Goal: Task Accomplishment & Management: Use online tool/utility

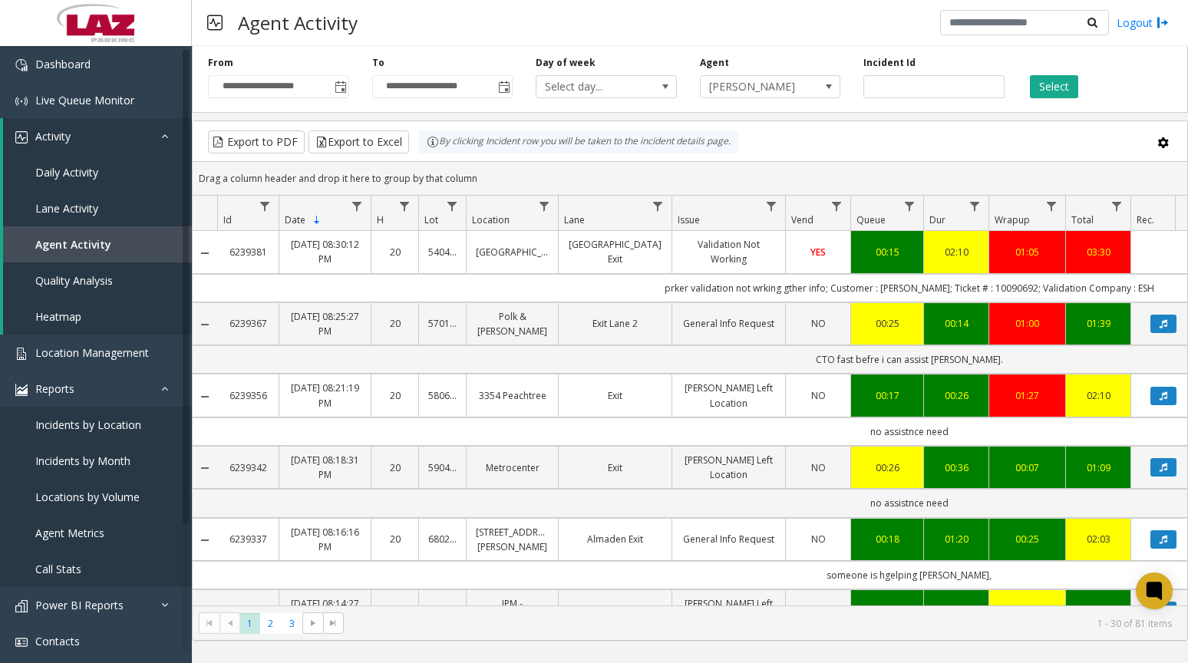
scroll to position [153, 0]
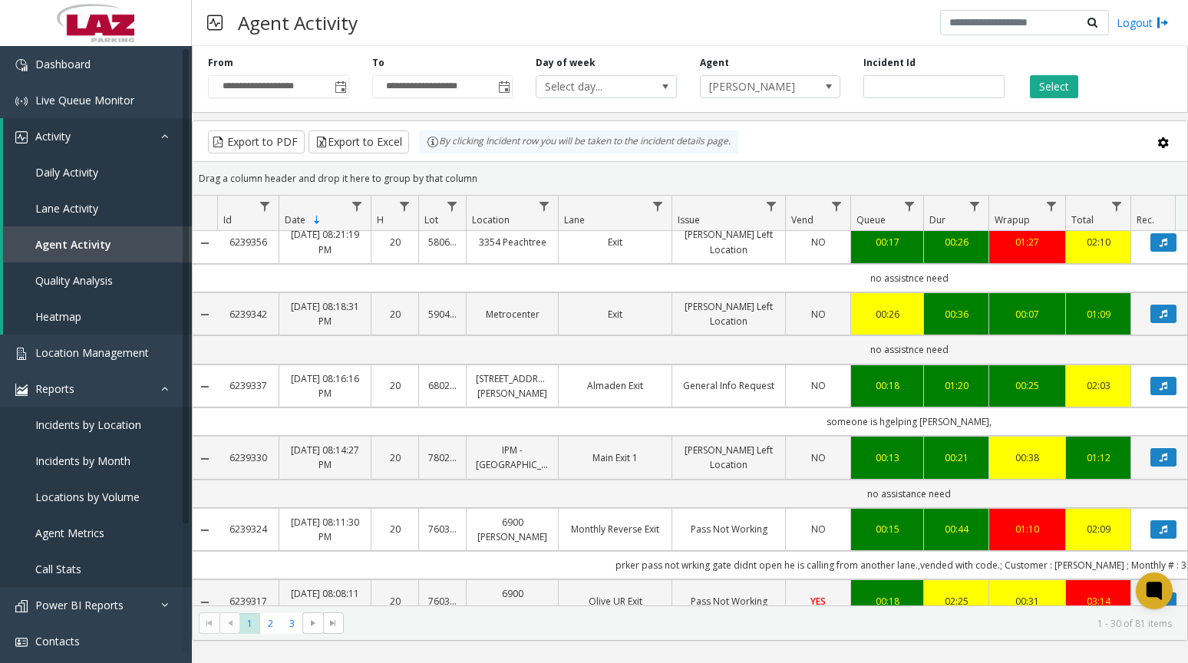
click at [808, 88] on span "[PERSON_NAME]" at bounding box center [756, 86] width 111 height 21
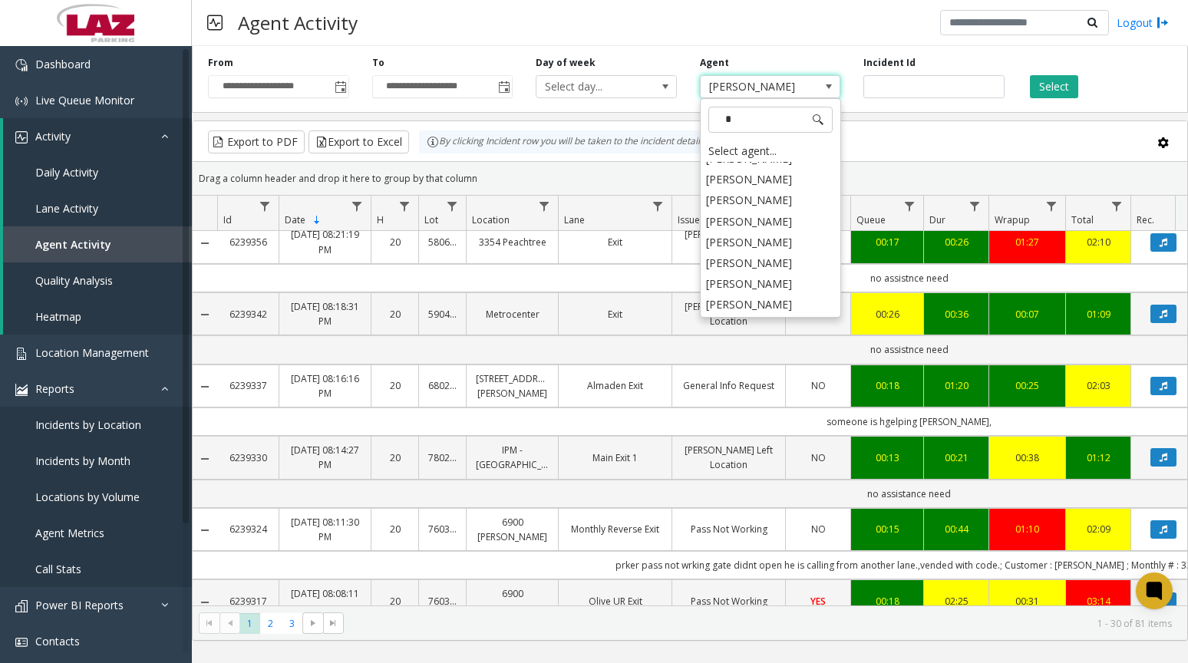
scroll to position [0, 0]
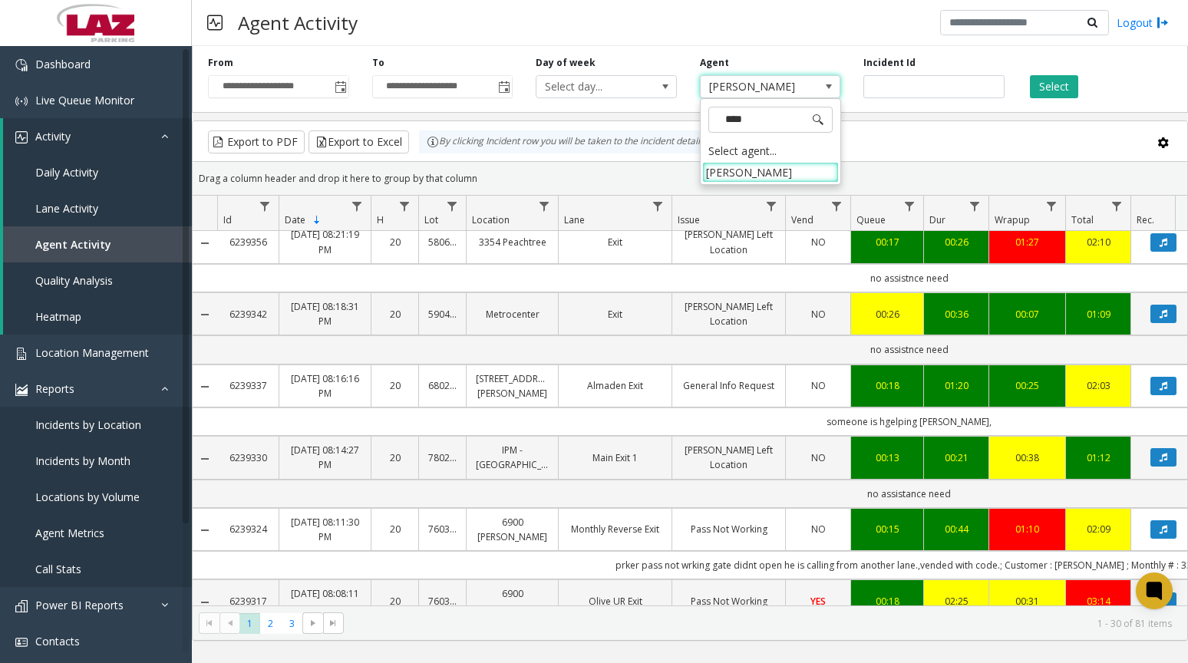
type input "*****"
click at [787, 172] on li "[PERSON_NAME]" at bounding box center [770, 172] width 137 height 21
click at [1053, 89] on button "Select" at bounding box center [1054, 86] width 48 height 23
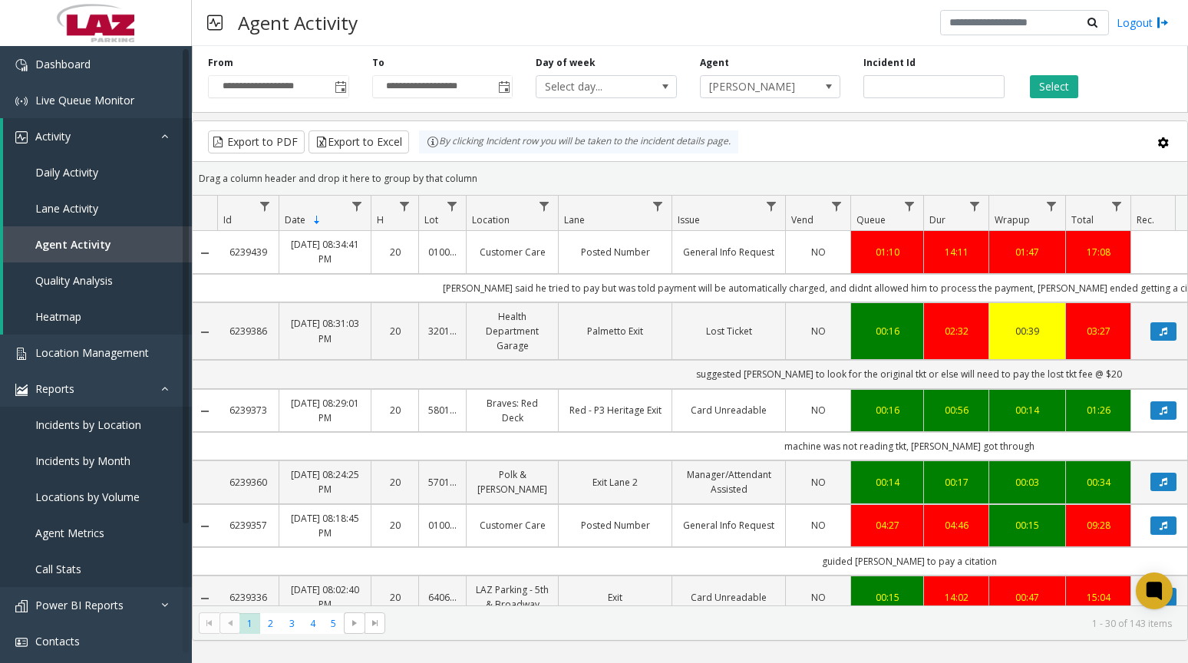
click at [771, 91] on span "[PERSON_NAME]" at bounding box center [756, 86] width 111 height 21
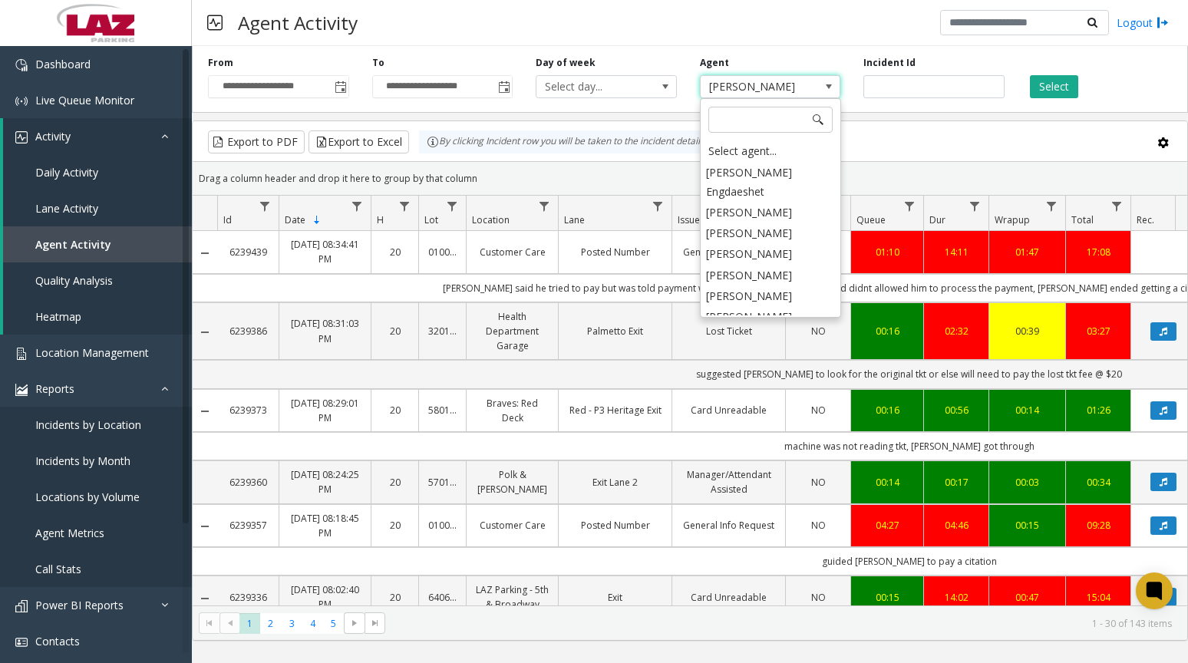
scroll to position [8024, 0]
click at [731, 144] on div "Select agent..." at bounding box center [770, 150] width 137 height 21
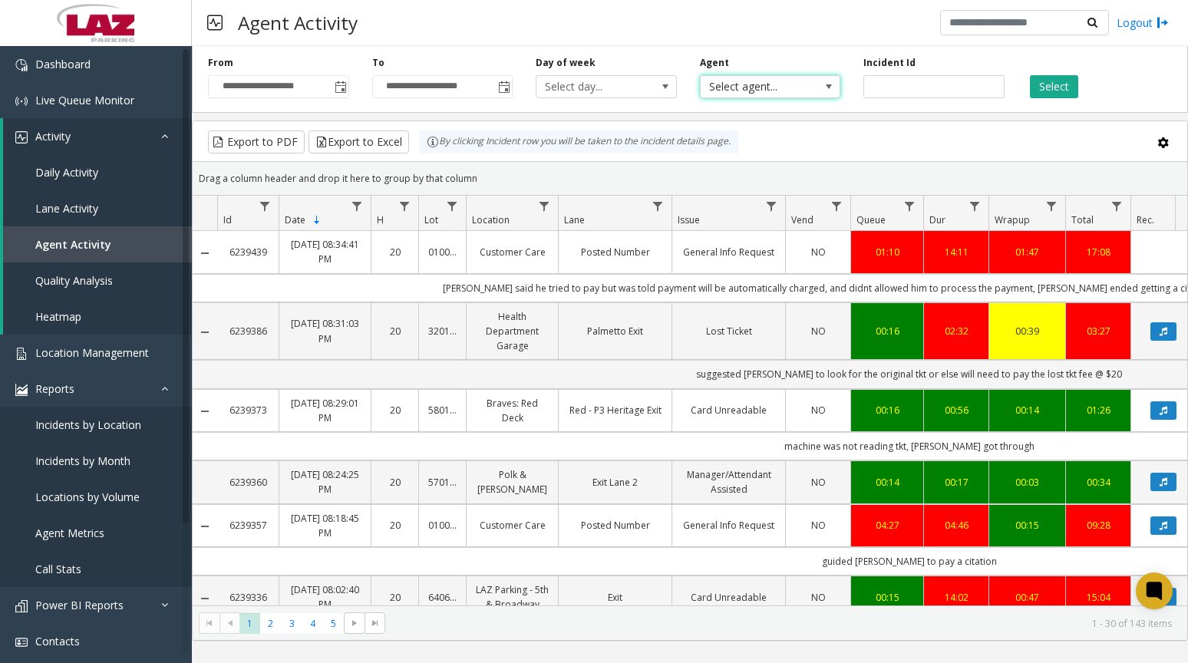
click at [1048, 87] on button "Select" at bounding box center [1054, 86] width 48 height 23
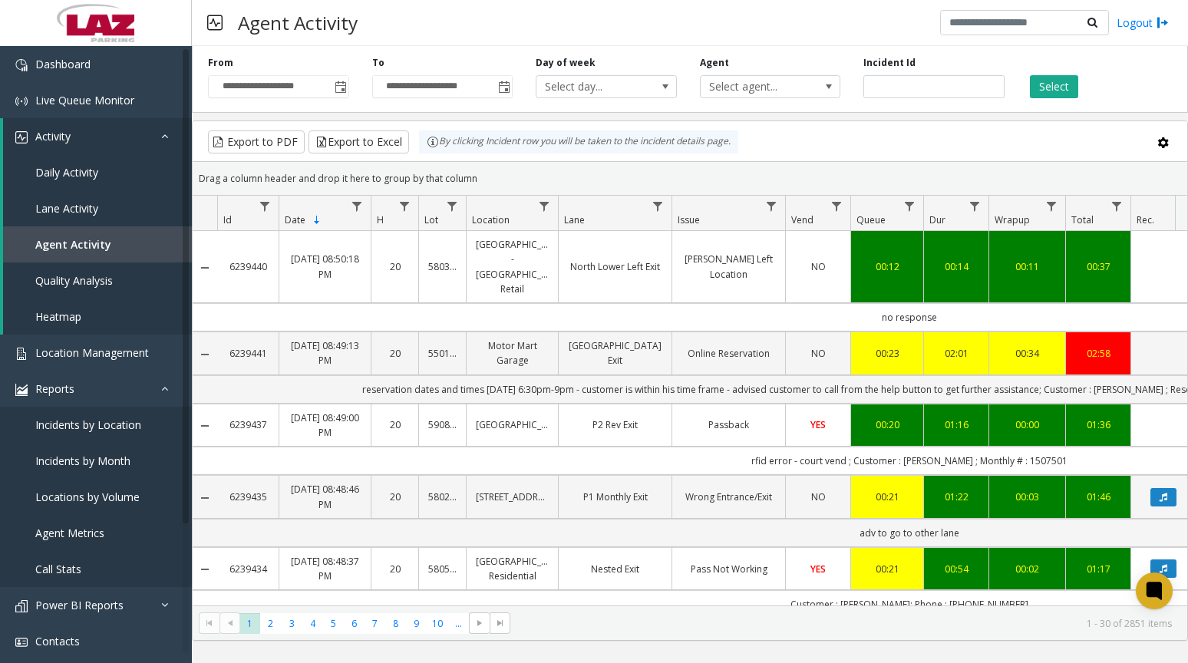
click at [1039, 88] on button "Select" at bounding box center [1054, 86] width 48 height 23
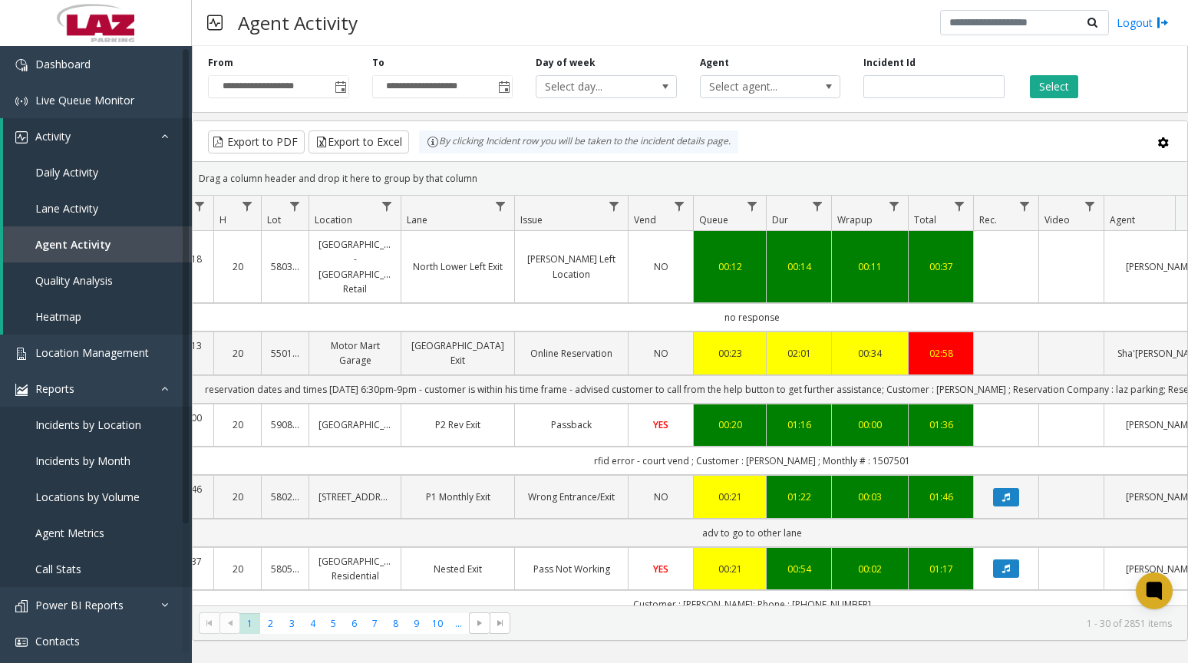
scroll to position [0, 186]
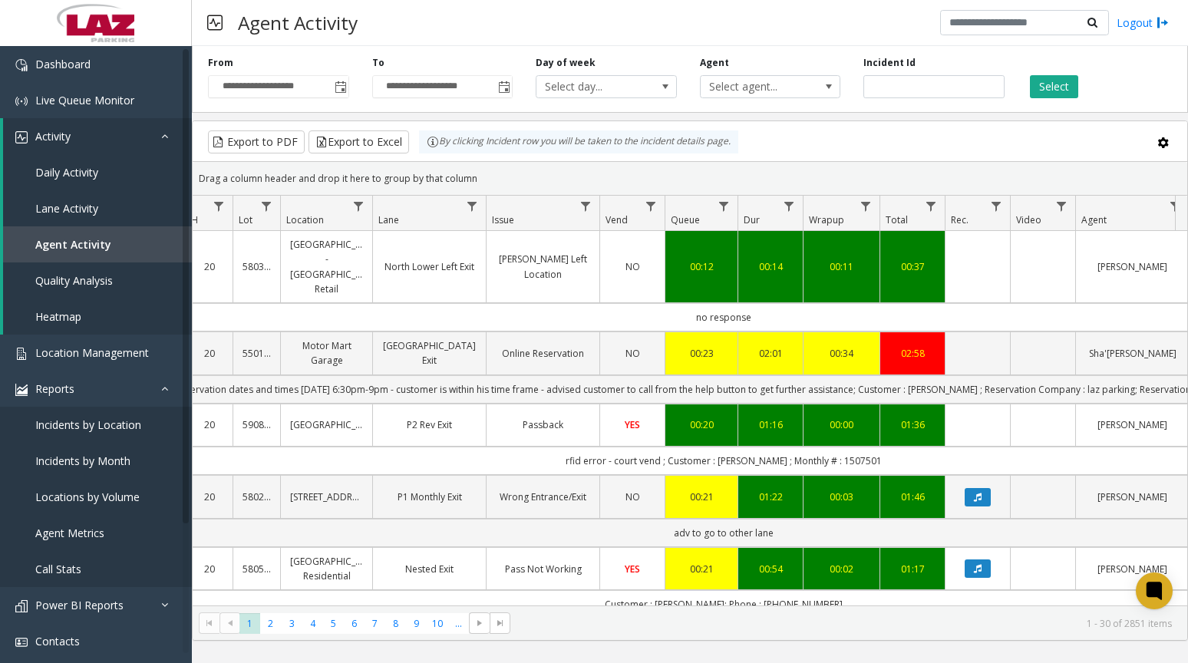
click at [1054, 83] on button "Select" at bounding box center [1054, 86] width 48 height 23
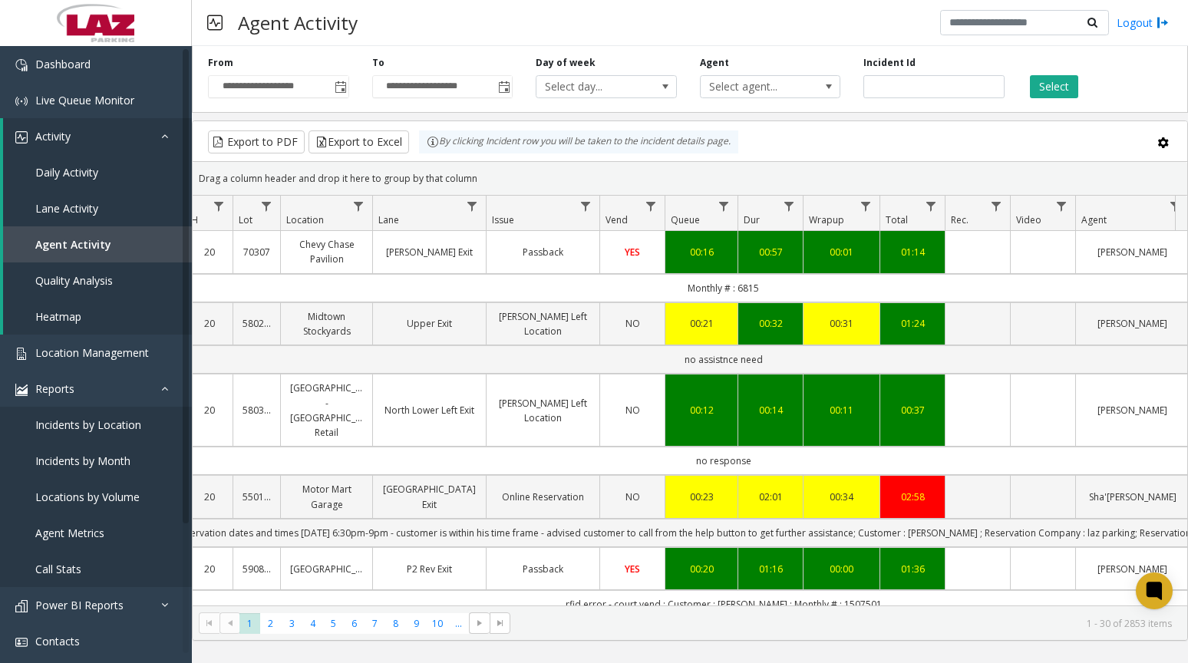
click at [1068, 82] on button "Select" at bounding box center [1054, 86] width 48 height 23
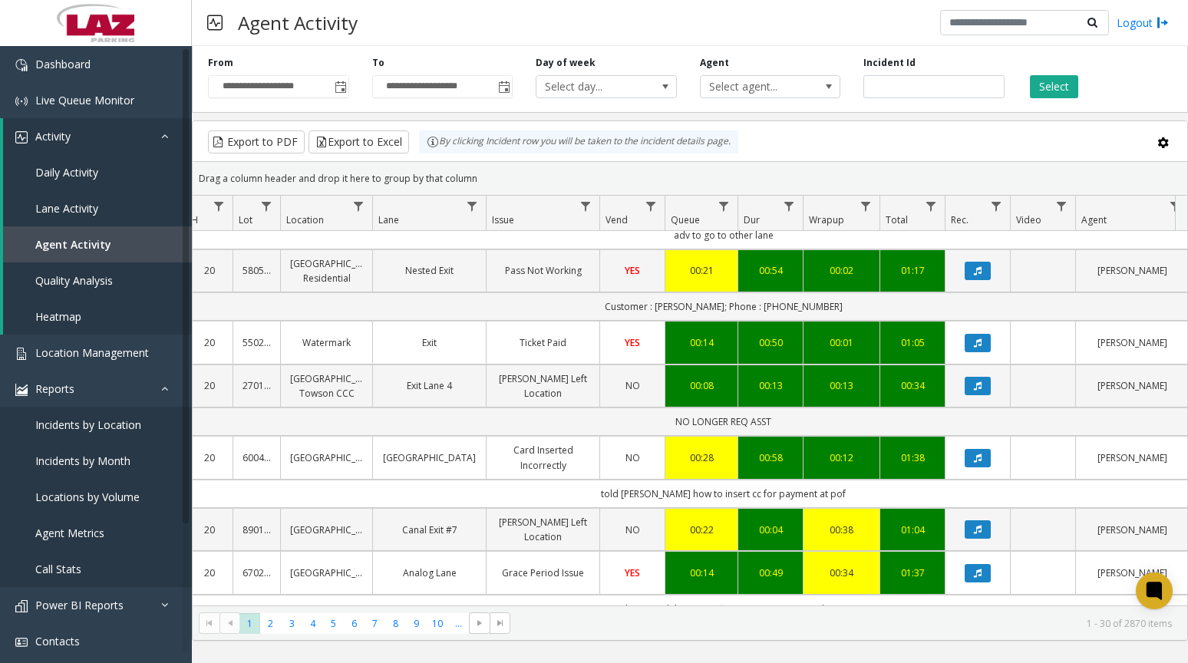
scroll to position [1606, 186]
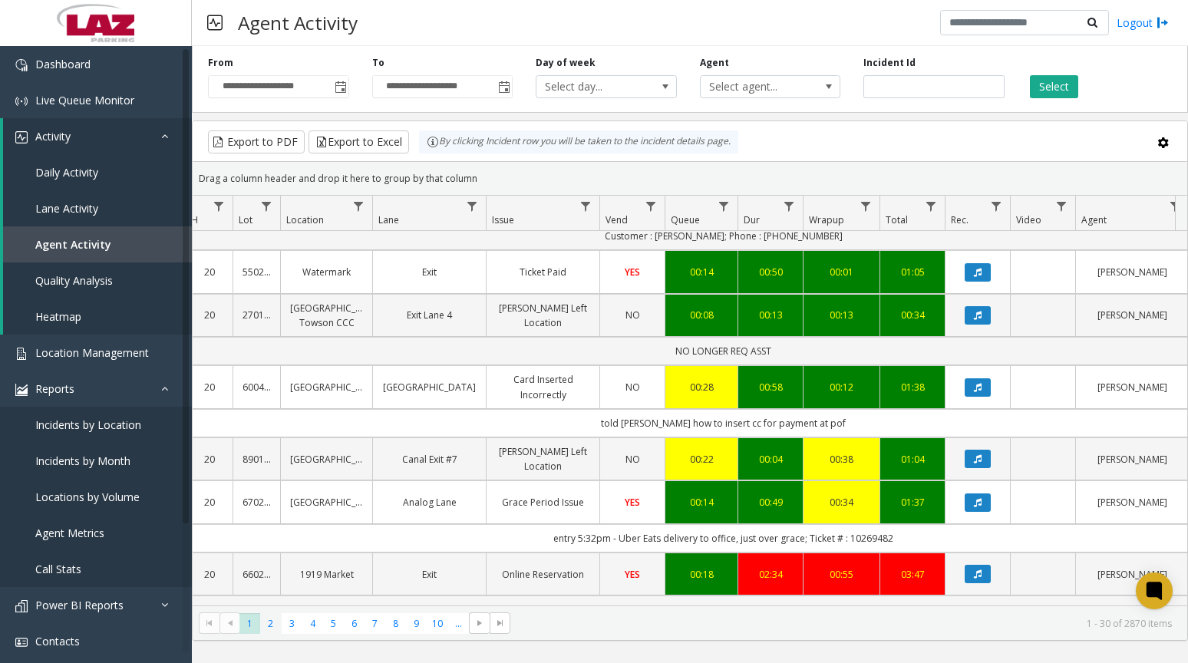
click at [262, 625] on span "2" at bounding box center [270, 623] width 21 height 21
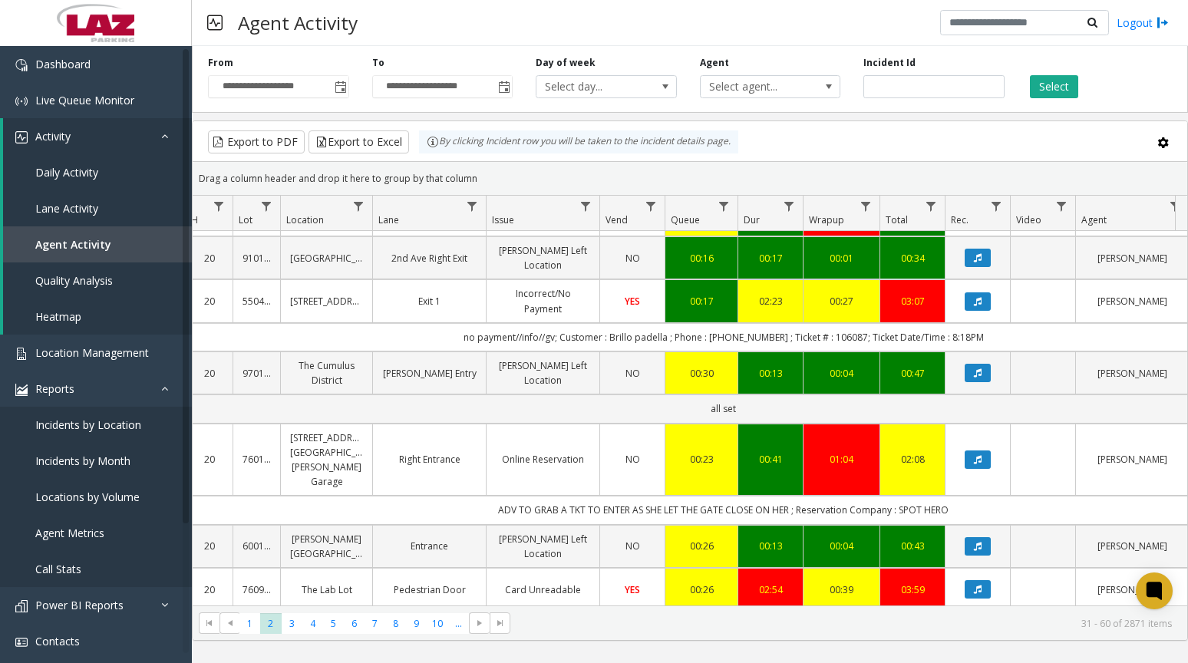
scroll to position [998, 186]
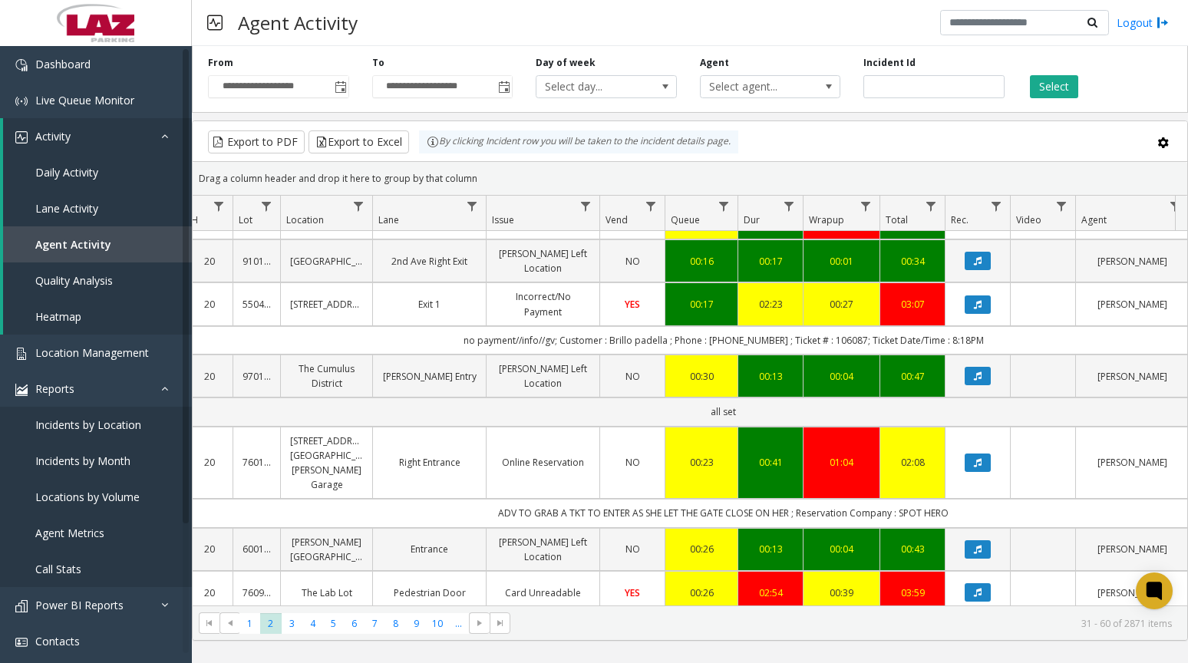
click at [784, 84] on span "Select agent..." at bounding box center [756, 86] width 111 height 21
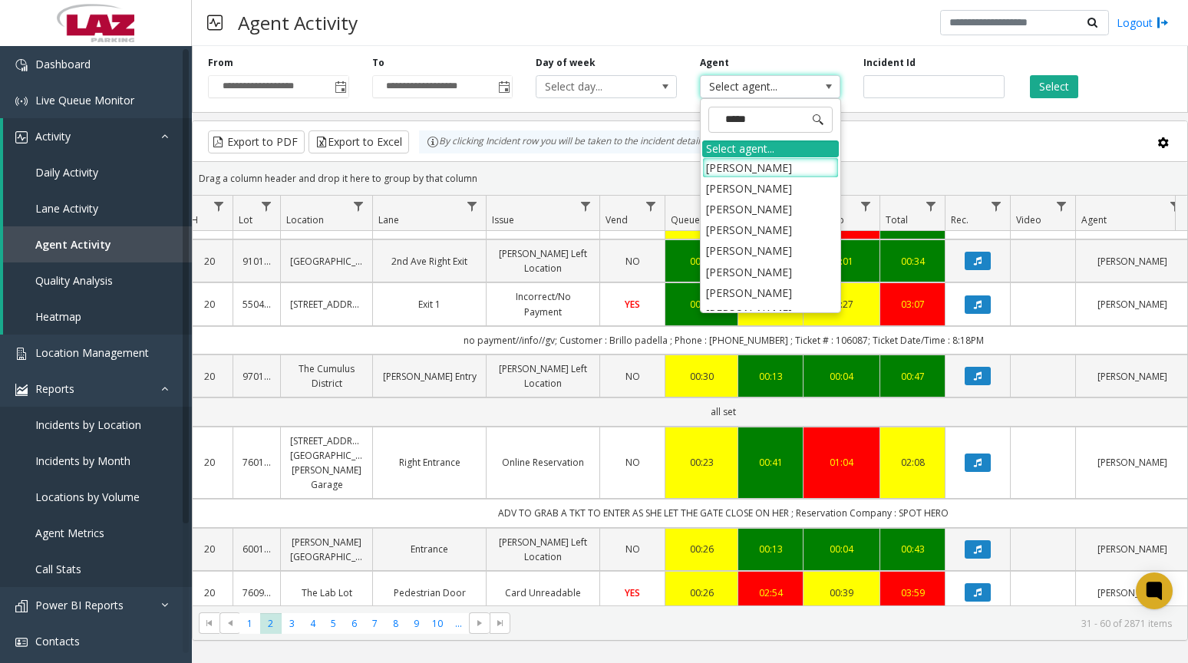
type input "******"
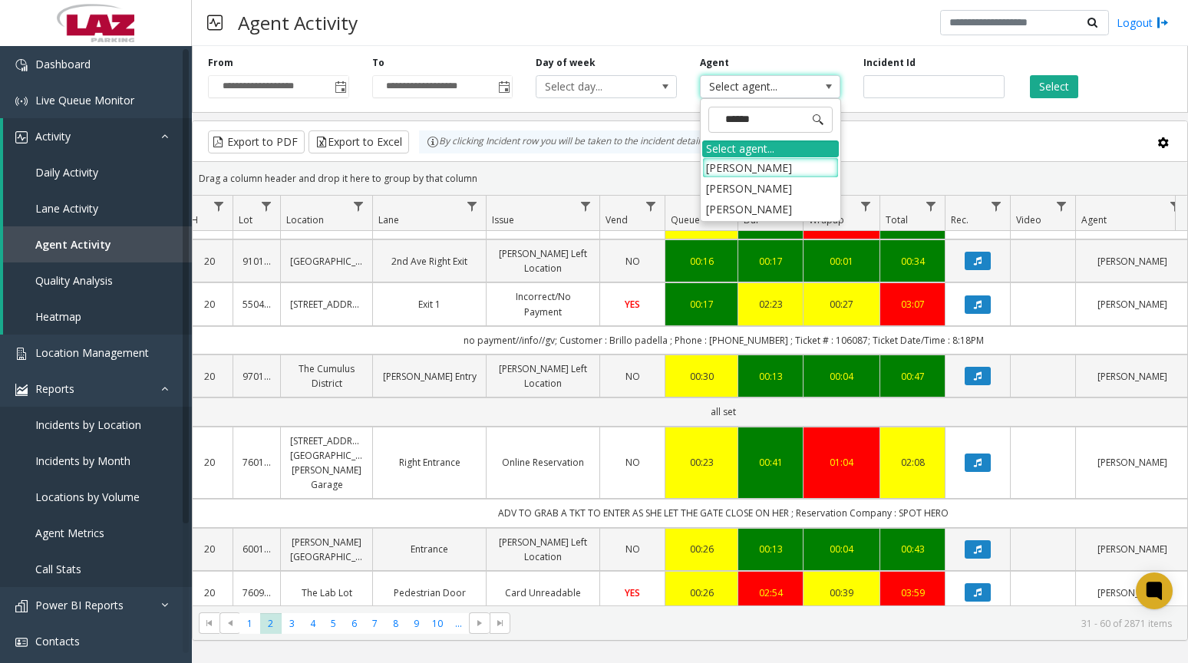
click at [749, 193] on li "[PERSON_NAME]" at bounding box center [770, 188] width 137 height 21
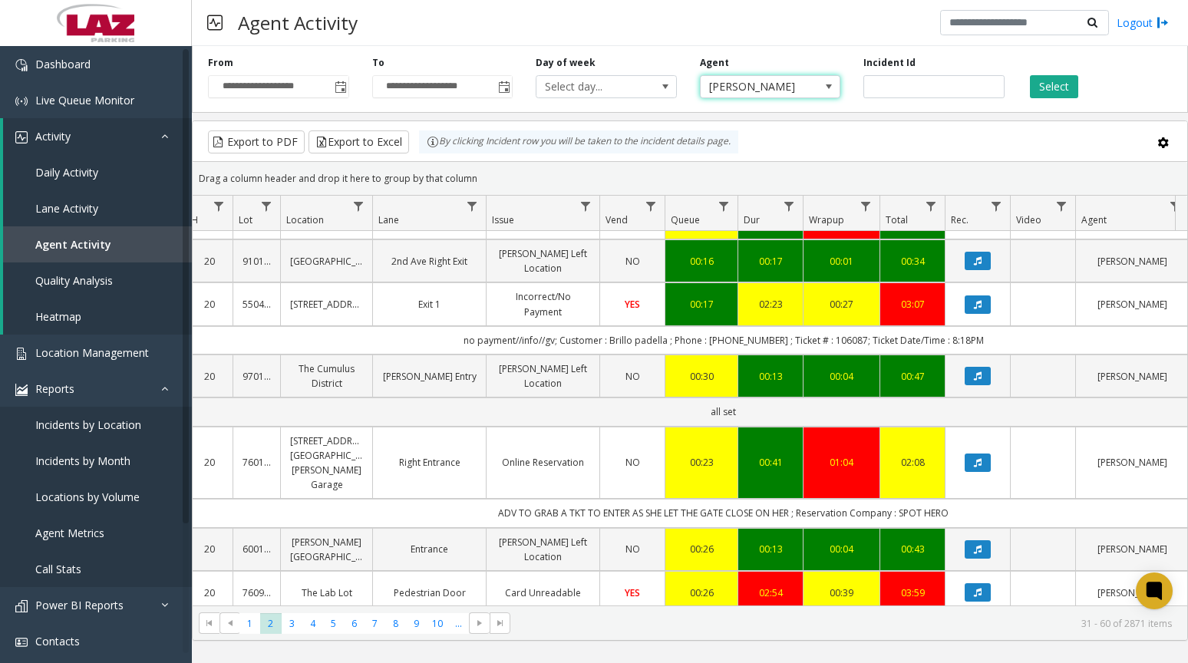
click at [1054, 89] on button "Select" at bounding box center [1054, 86] width 48 height 23
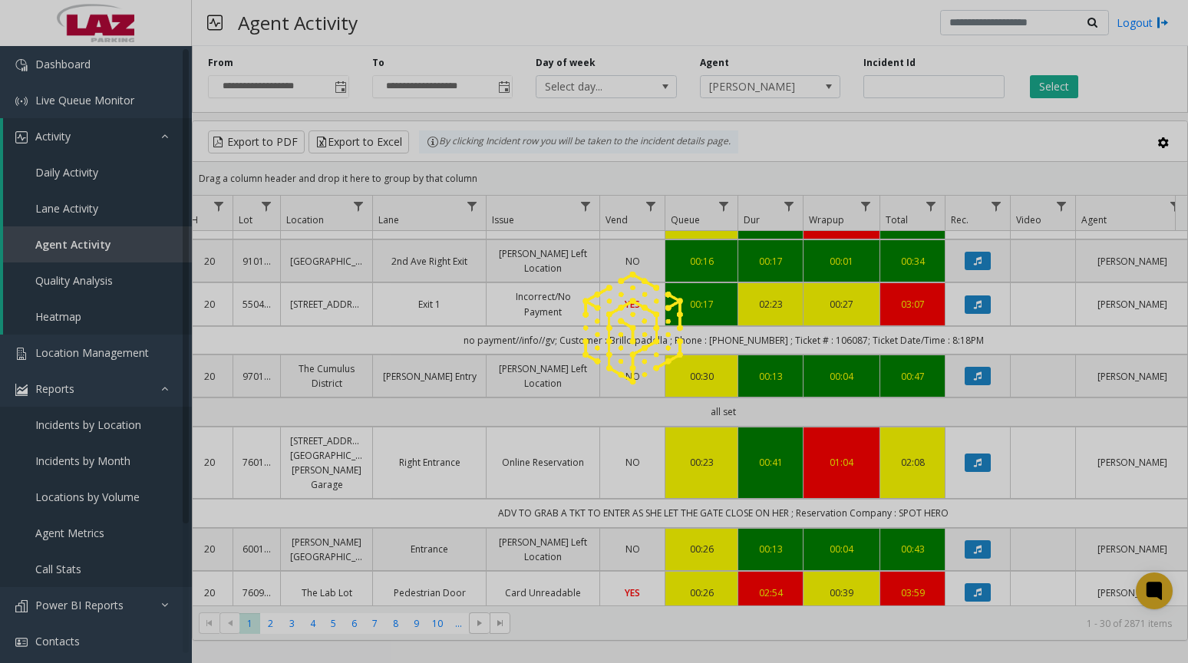
scroll to position [0, 186]
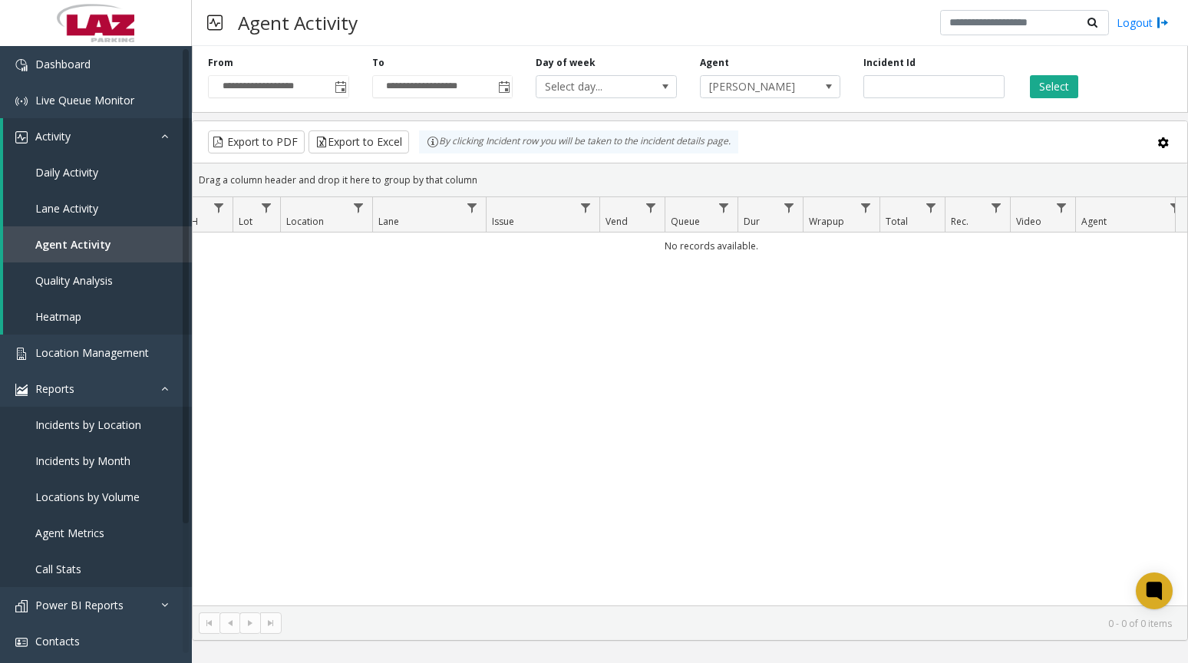
click at [759, 91] on span "[PERSON_NAME]" at bounding box center [756, 86] width 111 height 21
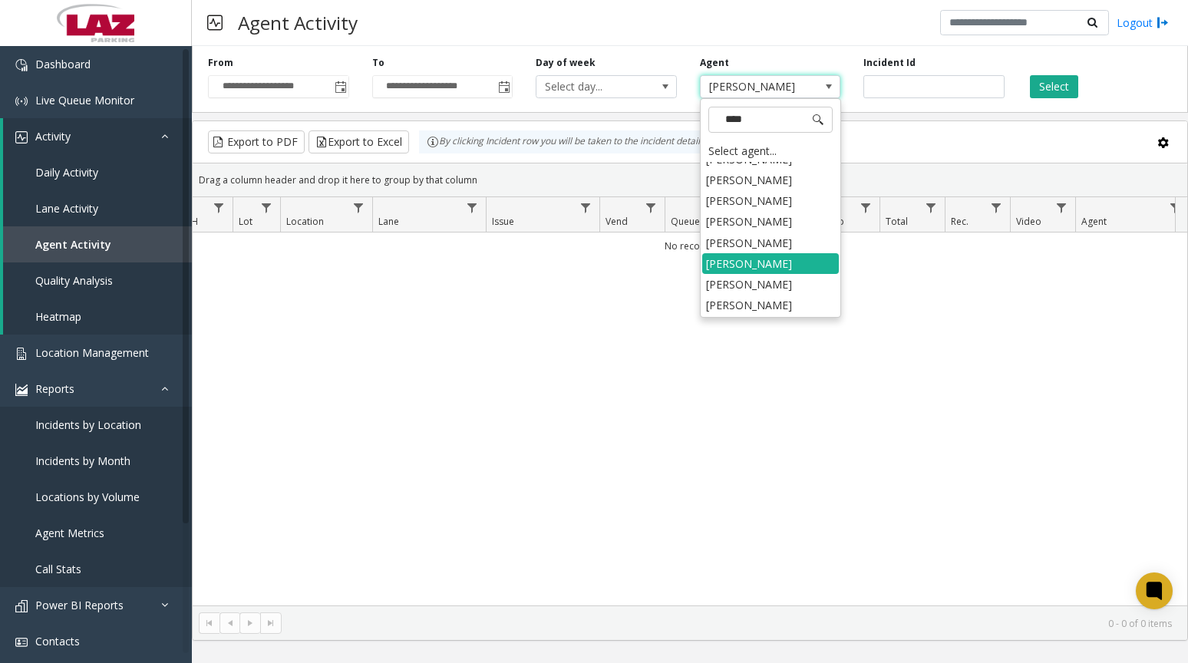
scroll to position [14, 0]
type input "*****"
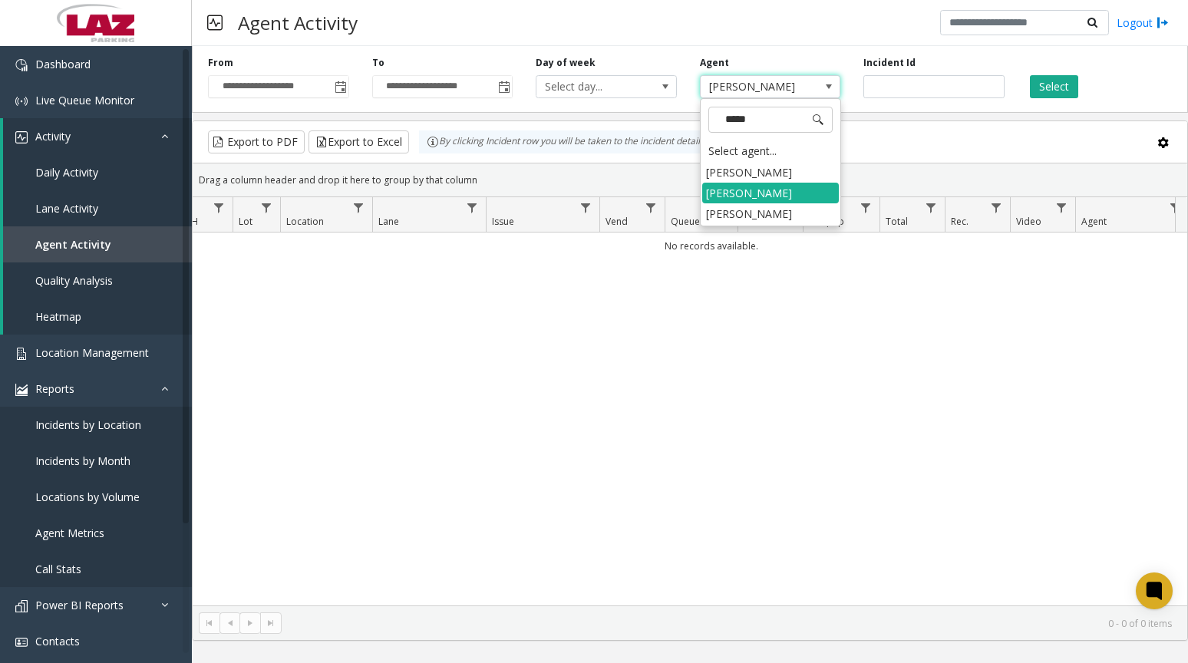
scroll to position [0, 0]
click at [767, 211] on li "[PERSON_NAME]" at bounding box center [770, 213] width 137 height 21
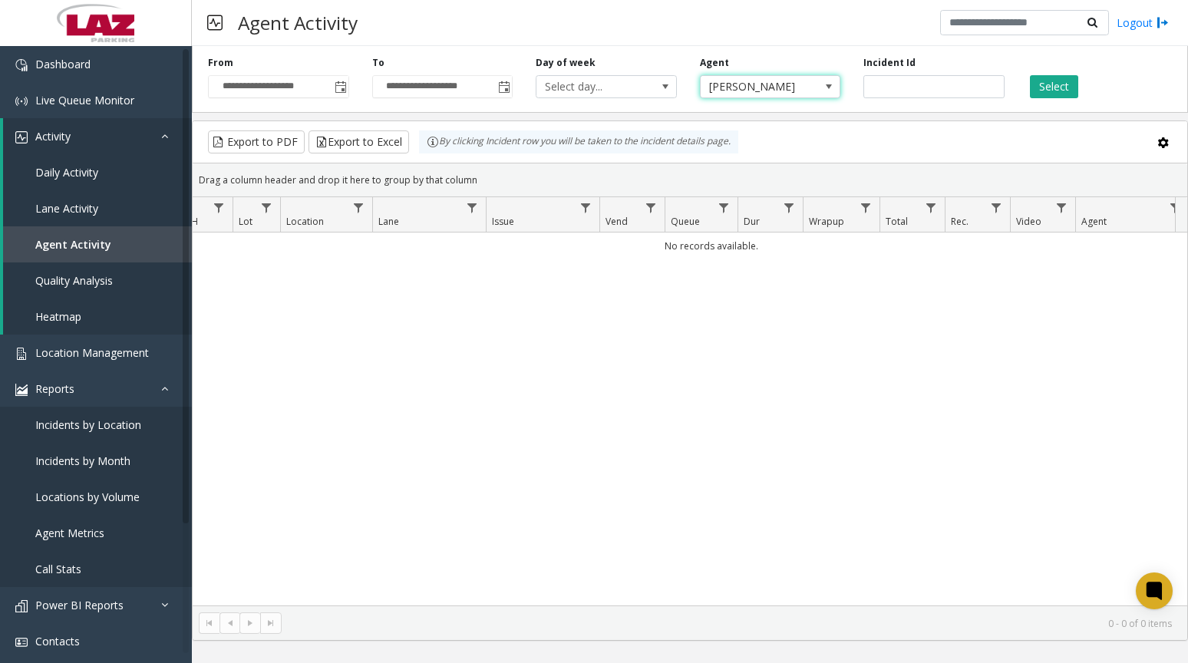
click at [1041, 87] on button "Select" at bounding box center [1054, 86] width 48 height 23
